Goal: Communication & Community: Answer question/provide support

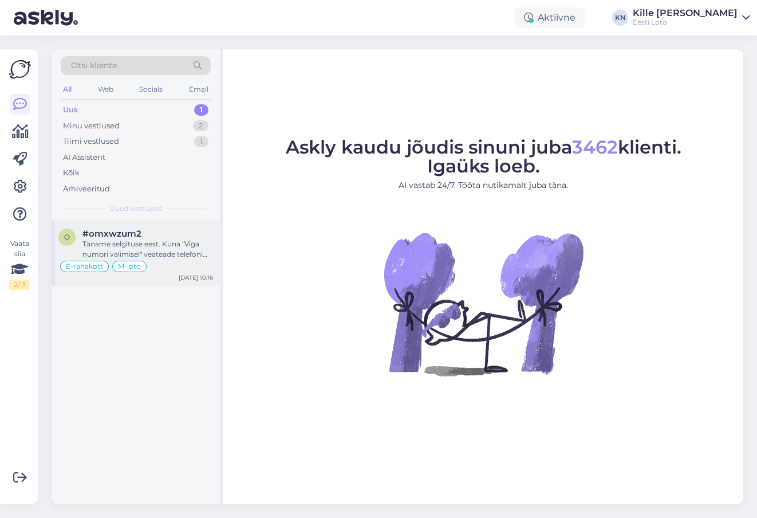
click at [155, 243] on div "Täname selgituse eest. Kuna "Viga numbri valimisel" veateade telefoni [PERSON_N…" at bounding box center [147, 249] width 131 height 21
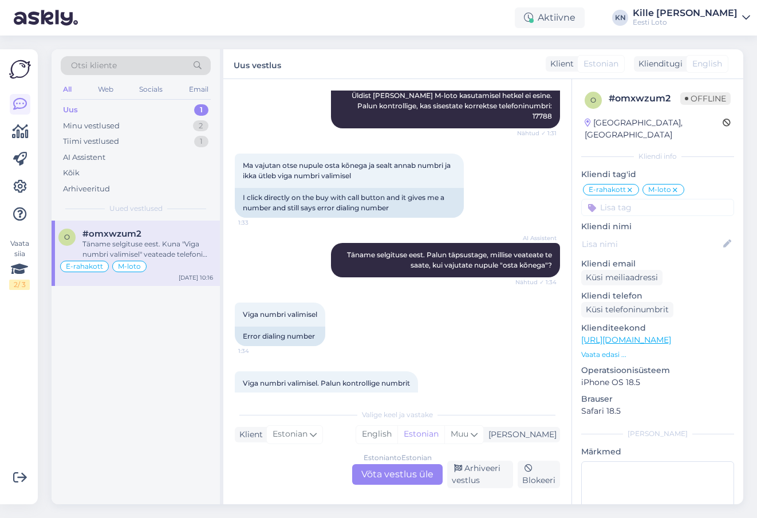
scroll to position [2361, 0]
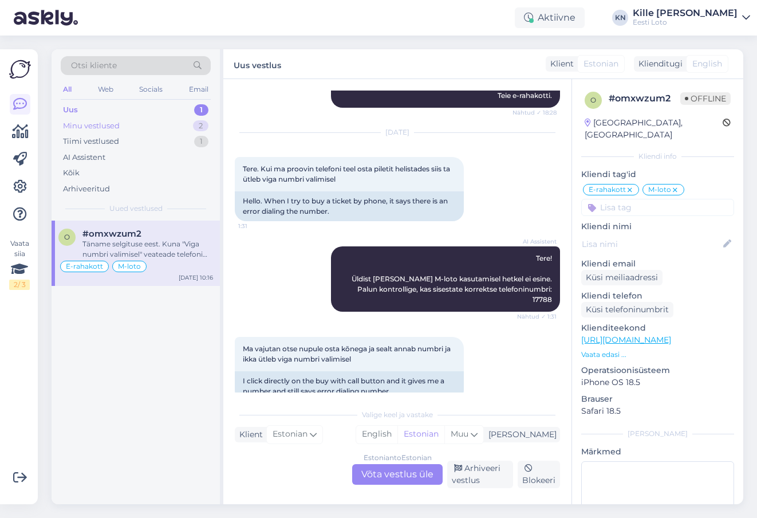
click at [129, 118] on div "Minu vestlused 2" at bounding box center [136, 126] width 150 height 16
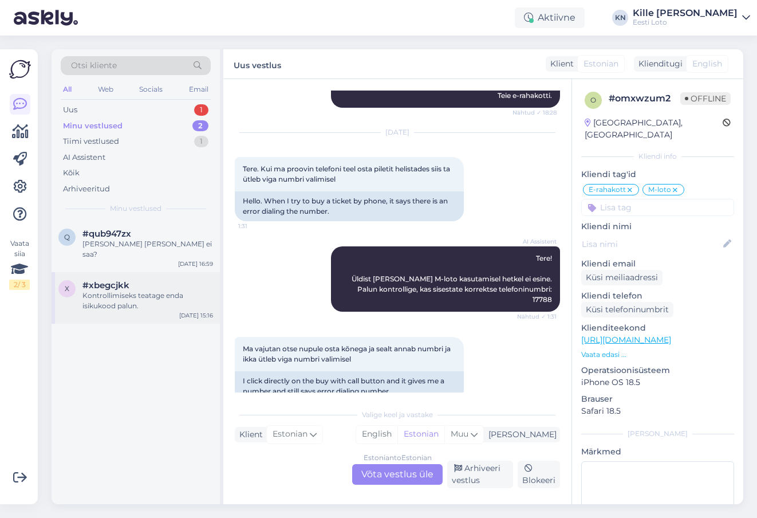
click at [108, 290] on div "Kontrollimiseks teatage enda isikukood palun." at bounding box center [147, 300] width 131 height 21
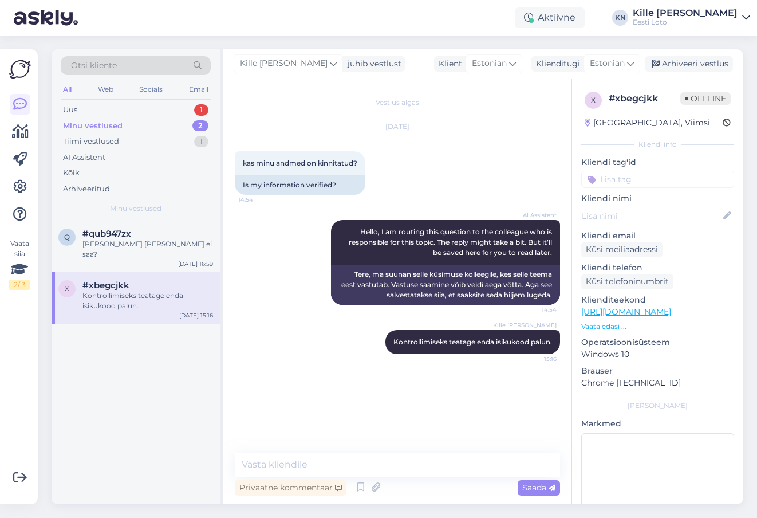
click at [113, 125] on div "Minu vestlused" at bounding box center [93, 125] width 60 height 11
click at [111, 113] on div "Uus 1" at bounding box center [136, 110] width 150 height 16
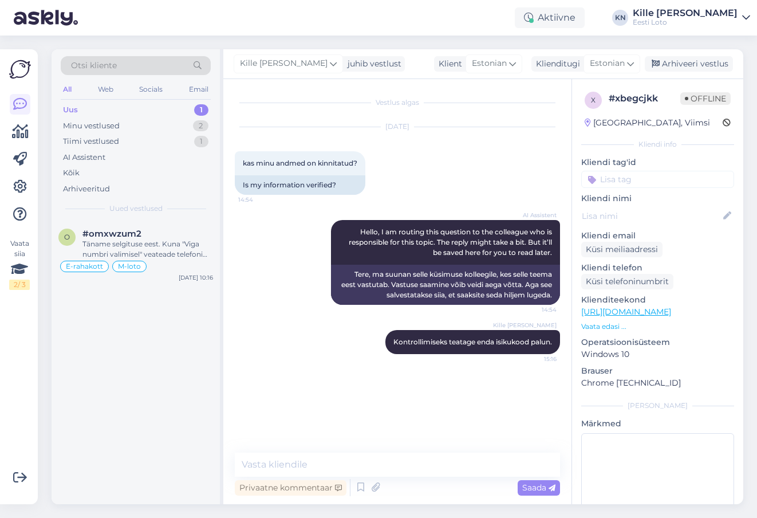
click at [135, 116] on div "Uus 1" at bounding box center [136, 110] width 150 height 16
click at [136, 125] on div "Minu vestlused 2" at bounding box center [136, 126] width 150 height 16
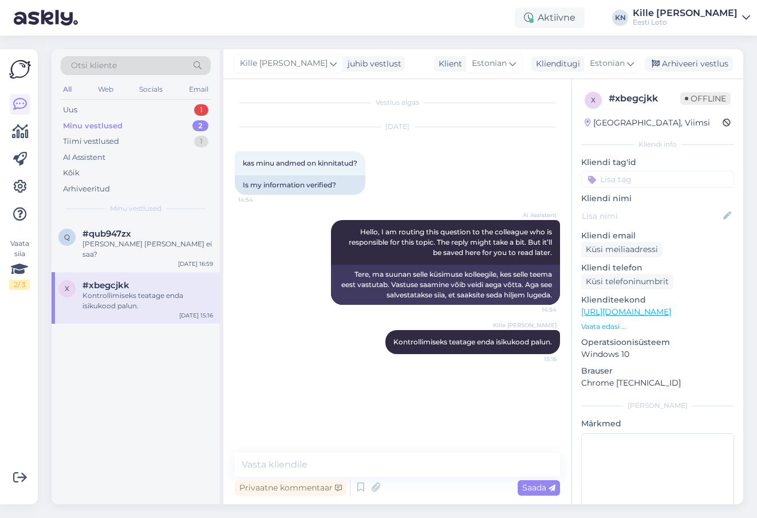
click at [142, 221] on div "Otsi kliente All Web Socials Email Uus 1 Minu vestlused 2 Tiimi vestlused 1 AI …" at bounding box center [136, 134] width 168 height 171
click at [139, 241] on div "[PERSON_NAME] [PERSON_NAME] ei saa?" at bounding box center [147, 249] width 131 height 21
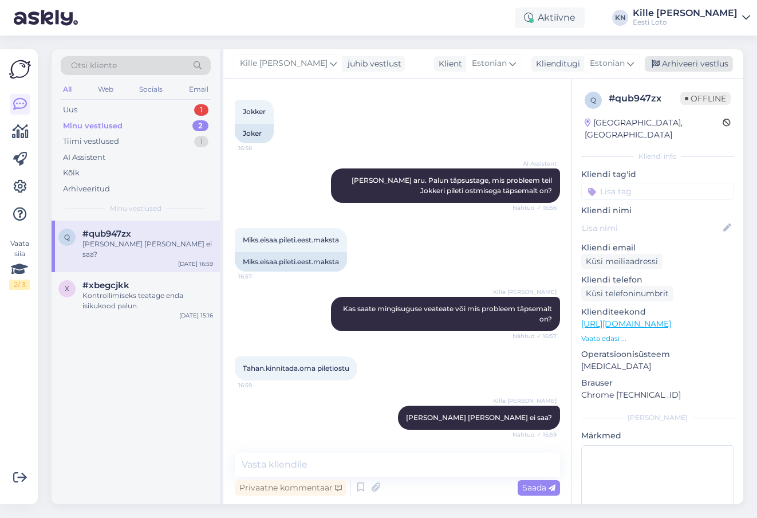
click at [695, 70] on div "Arhiveeri vestlus" at bounding box center [689, 63] width 88 height 15
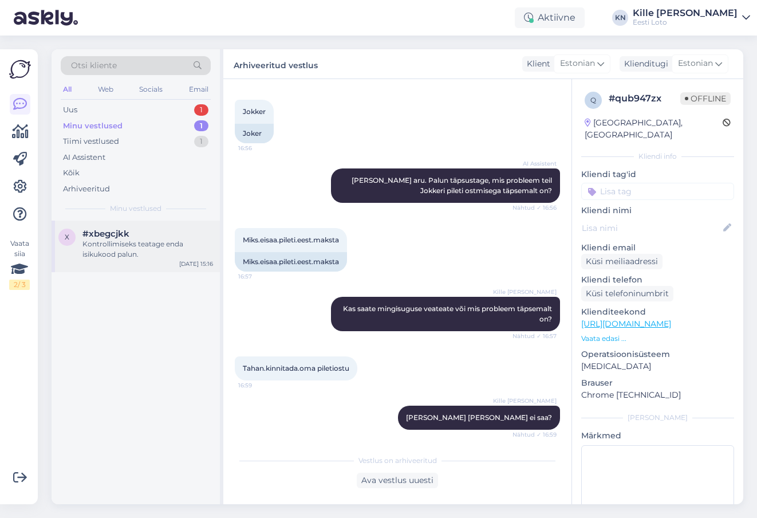
click at [107, 251] on div "Kontrollimiseks teatage enda isikukood palun." at bounding box center [147, 249] width 131 height 21
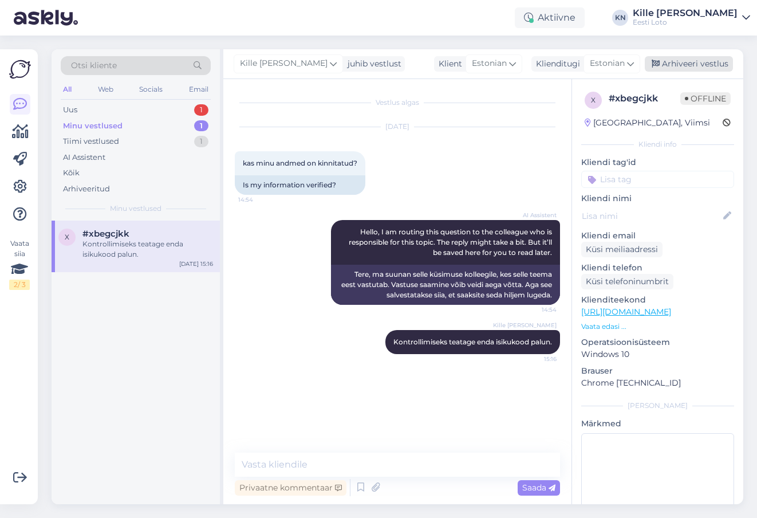
click at [680, 62] on div "Arhiveeri vestlus" at bounding box center [689, 63] width 88 height 15
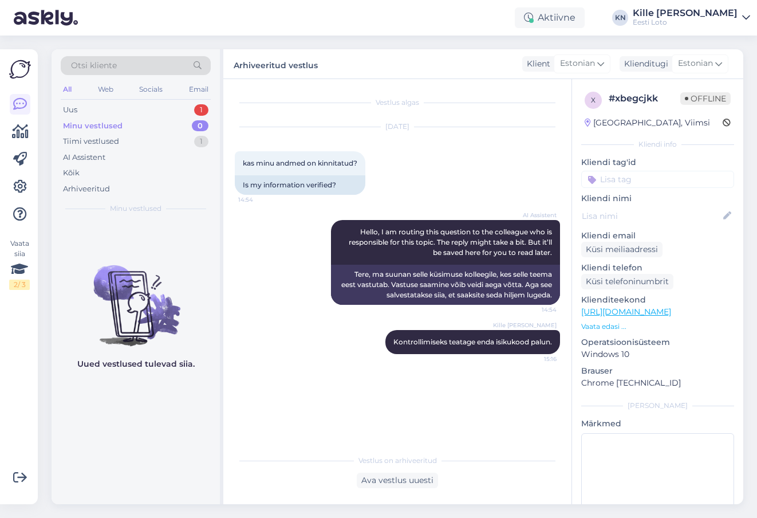
click at [148, 119] on div "Minu vestlused 0" at bounding box center [136, 126] width 150 height 16
click at [145, 115] on div "Uus 1" at bounding box center [136, 110] width 150 height 16
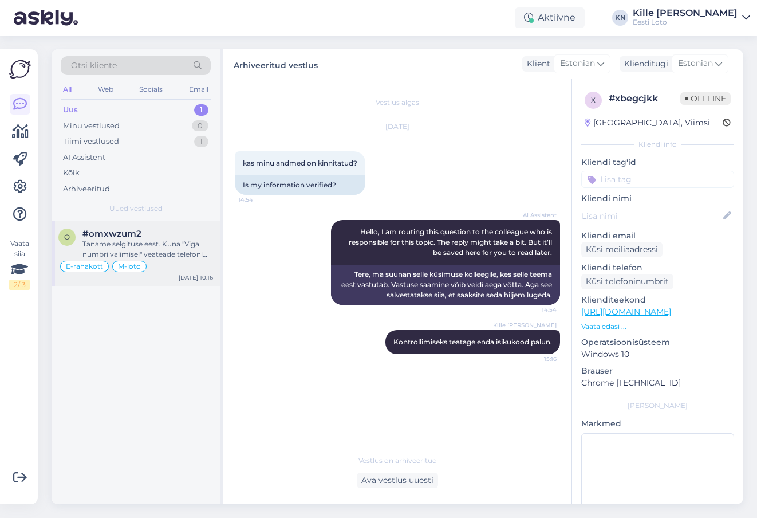
click at [116, 242] on div "Täname selgituse eest. Kuna "Viga numbri valimisel" veateade telefoni [PERSON_N…" at bounding box center [147, 249] width 131 height 21
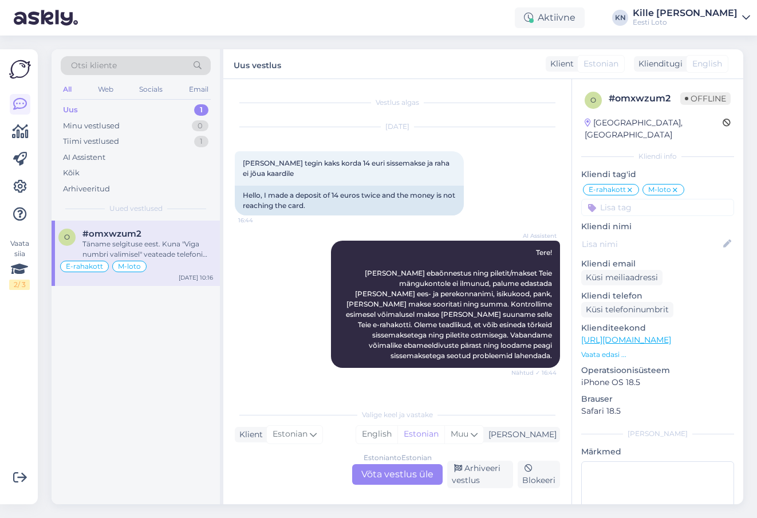
scroll to position [2726, 0]
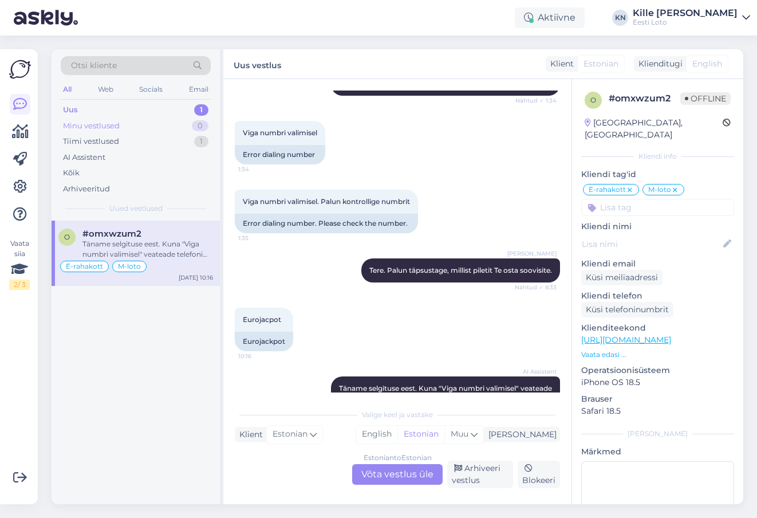
click at [115, 118] on div "Minu vestlused 0" at bounding box center [136, 126] width 150 height 16
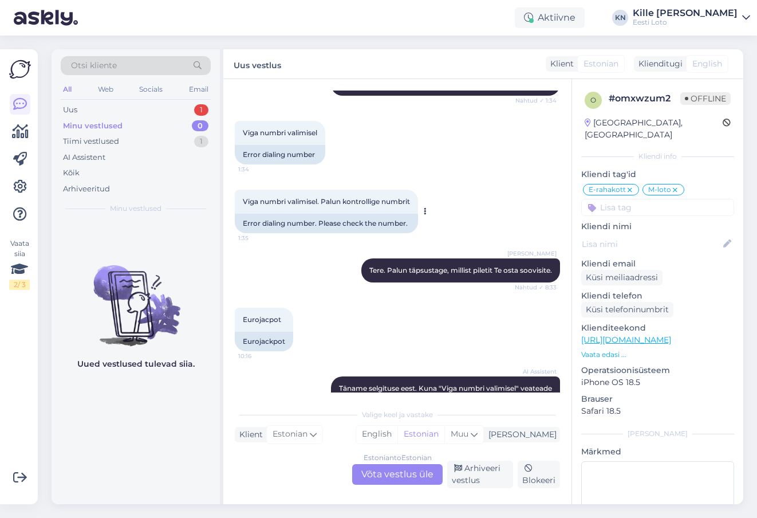
click at [358, 197] on span "Viga numbri valimisel. Palun kontrollige numbrit" at bounding box center [326, 201] width 167 height 9
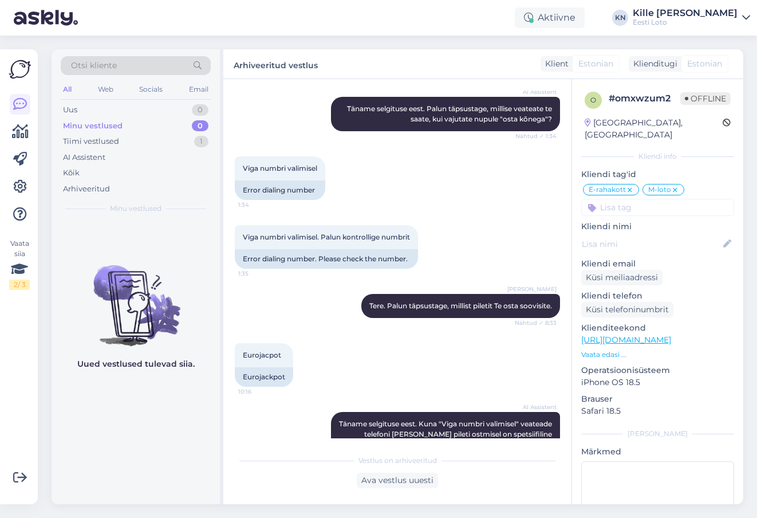
scroll to position [2729, 0]
